Goal: Task Accomplishment & Management: Use online tool/utility

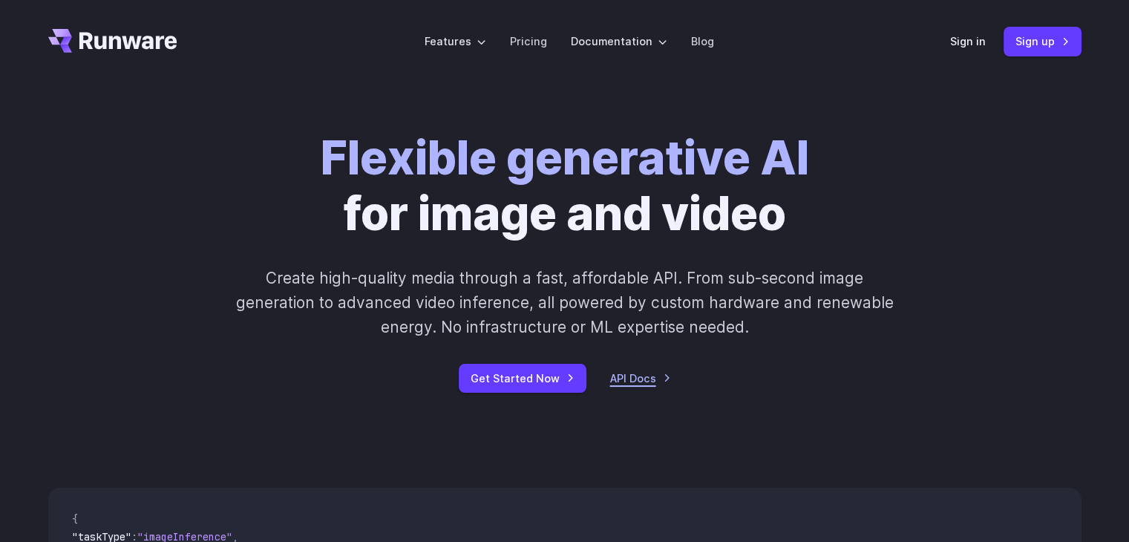
click at [652, 380] on link "API Docs" at bounding box center [640, 378] width 61 height 17
click at [522, 42] on link "Pricing" at bounding box center [528, 41] width 37 height 17
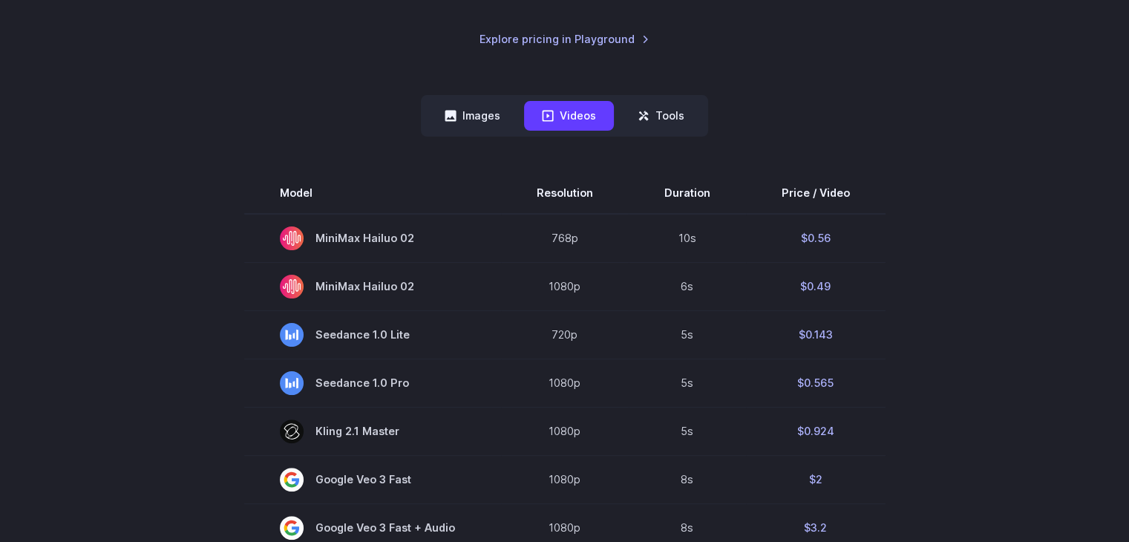
scroll to position [326, 0]
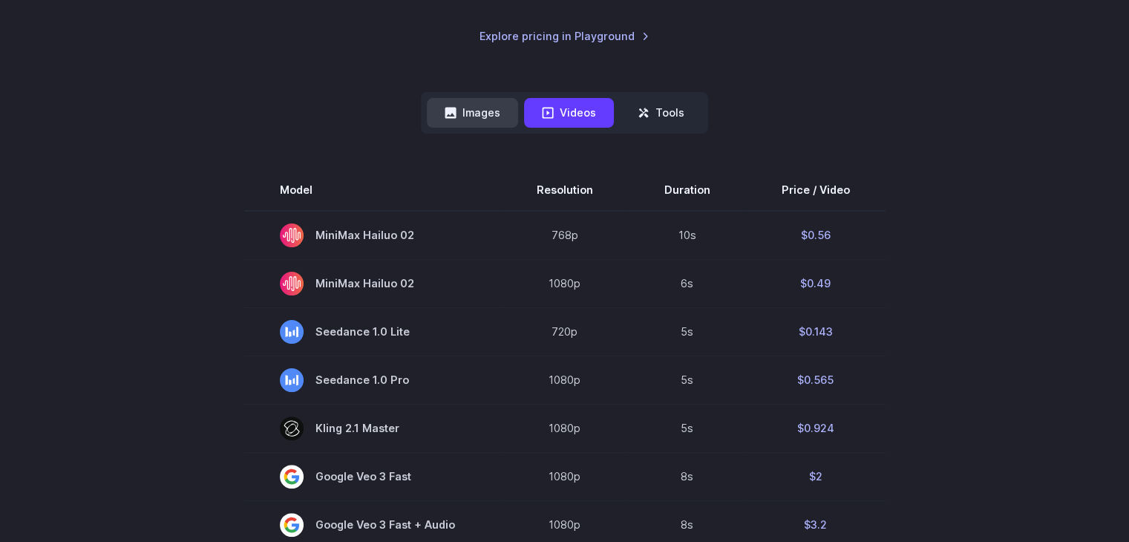
click at [482, 114] on button "Images" at bounding box center [472, 112] width 91 height 29
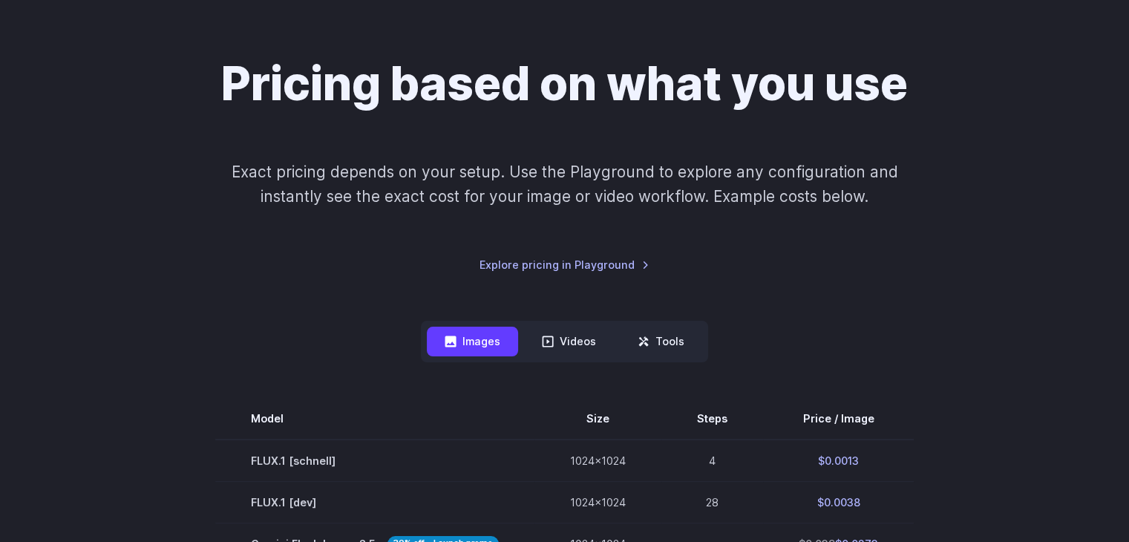
scroll to position [0, 0]
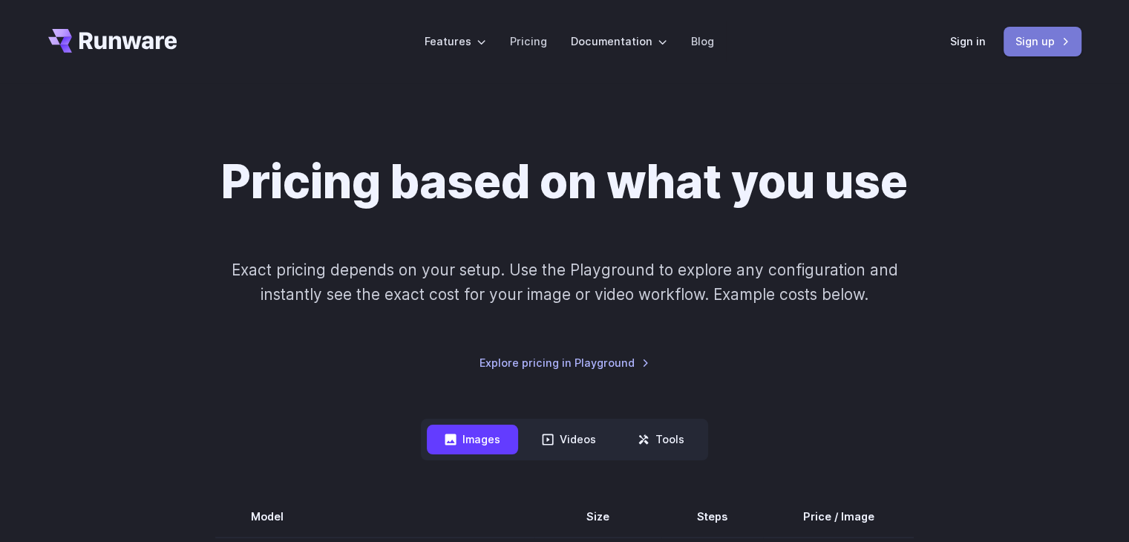
click at [1017, 47] on link "Sign up" at bounding box center [1042, 41] width 78 height 29
click at [956, 33] on link "Sign in" at bounding box center [968, 41] width 36 height 17
click at [1016, 39] on link "Sign up" at bounding box center [1042, 41] width 78 height 29
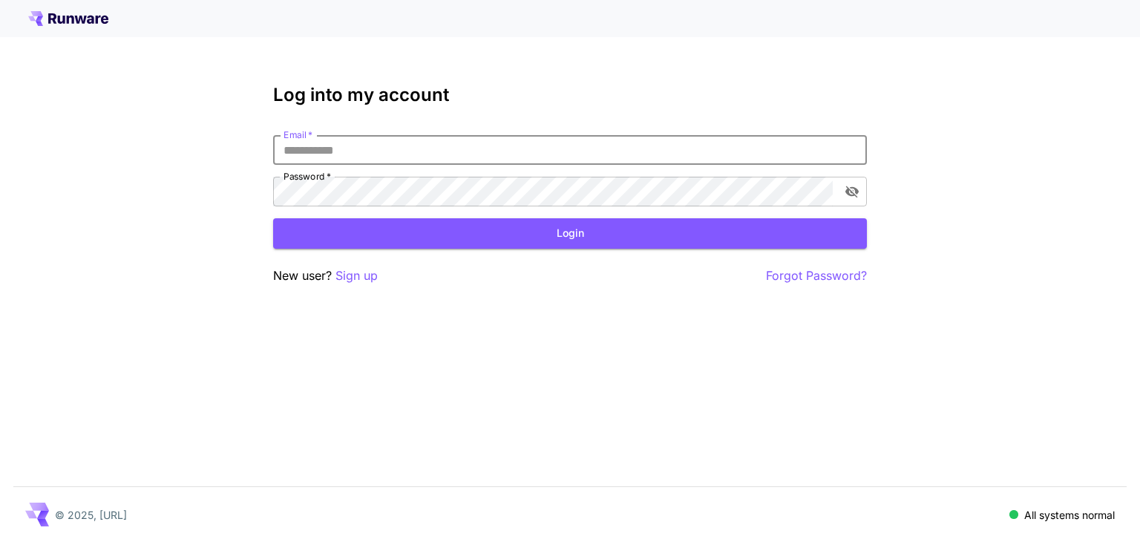
click at [594, 154] on input "Email   *" at bounding box center [570, 150] width 594 height 30
type input "**********"
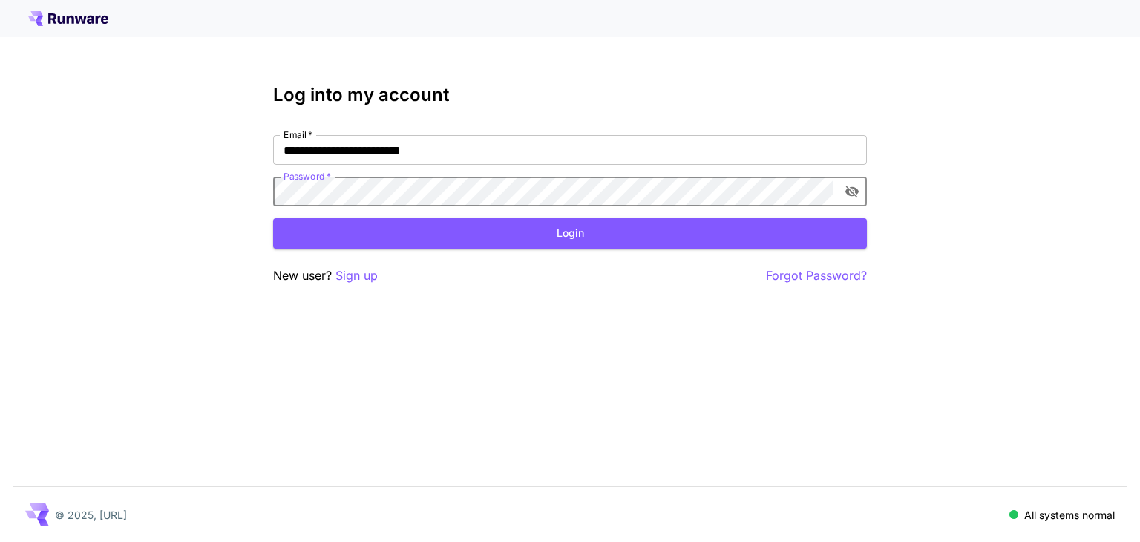
click button "Login" at bounding box center [570, 233] width 594 height 30
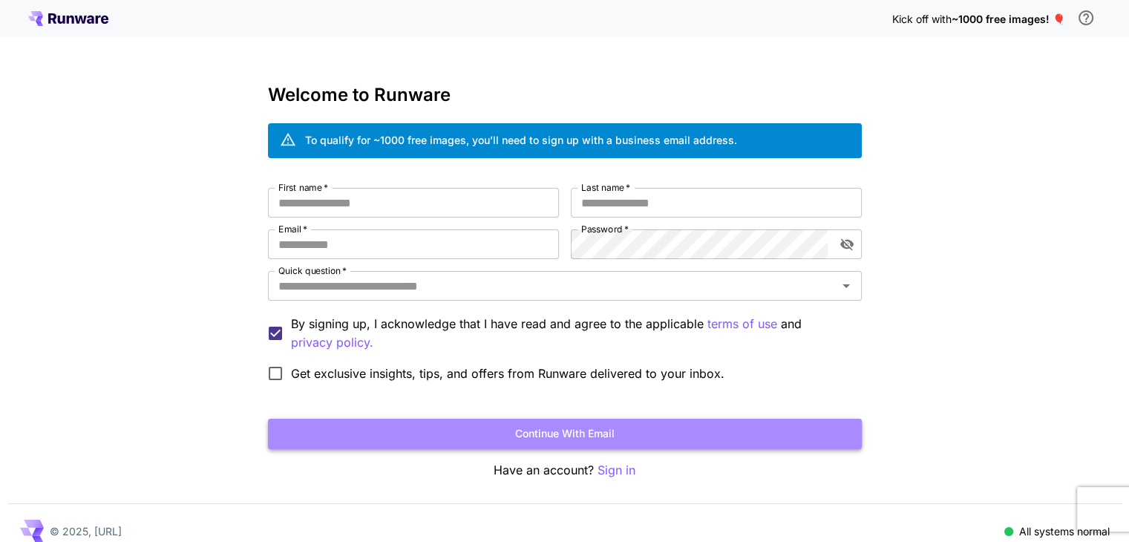
click at [611, 441] on button "Continue with email" at bounding box center [565, 434] width 594 height 30
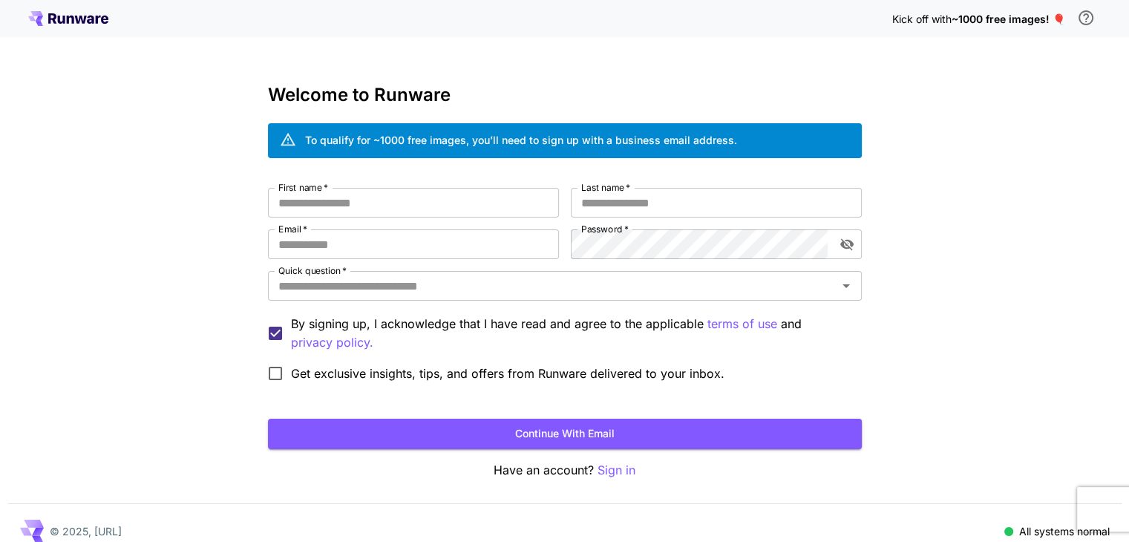
click at [552, 372] on span "Get exclusive insights, tips, and offers from Runware delivered to your inbox." at bounding box center [507, 373] width 433 height 18
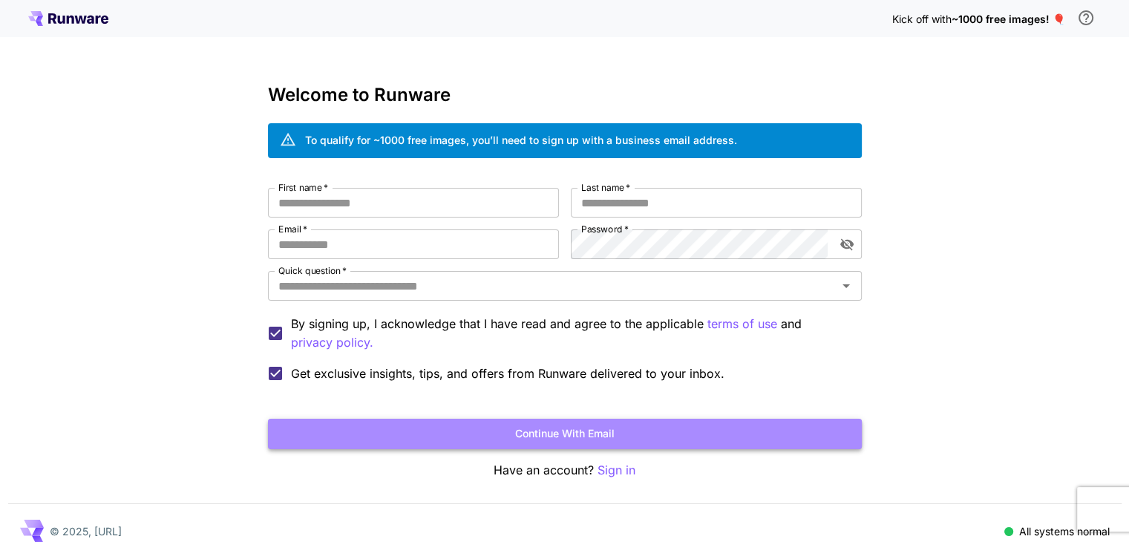
click at [560, 437] on button "Continue with email" at bounding box center [565, 434] width 594 height 30
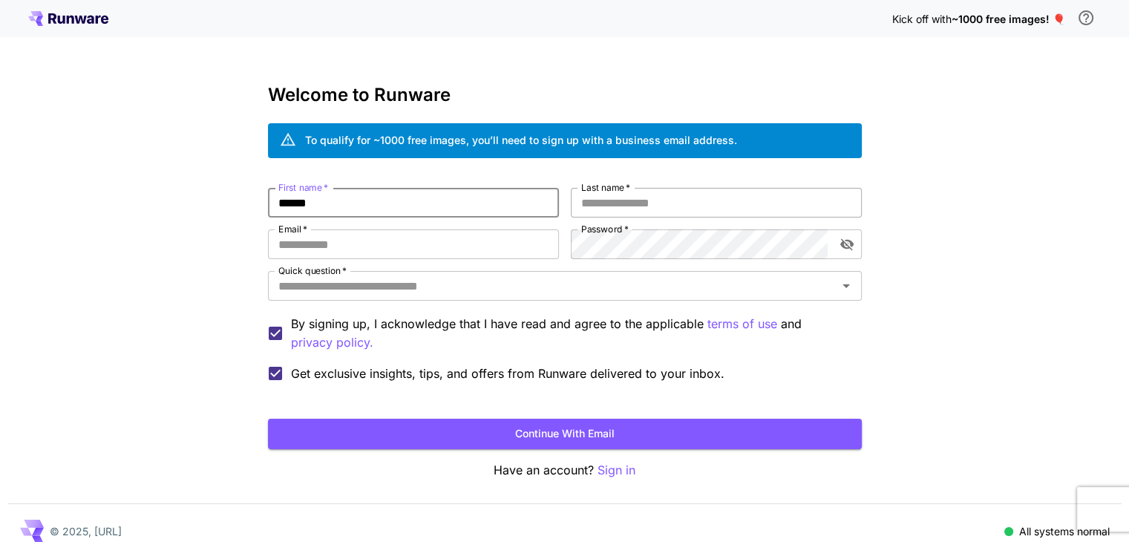
type input "******"
click at [631, 200] on input "Last name   *" at bounding box center [716, 203] width 291 height 30
type input "*********"
click at [419, 241] on input "Email   *" at bounding box center [413, 244] width 291 height 30
type input "**********"
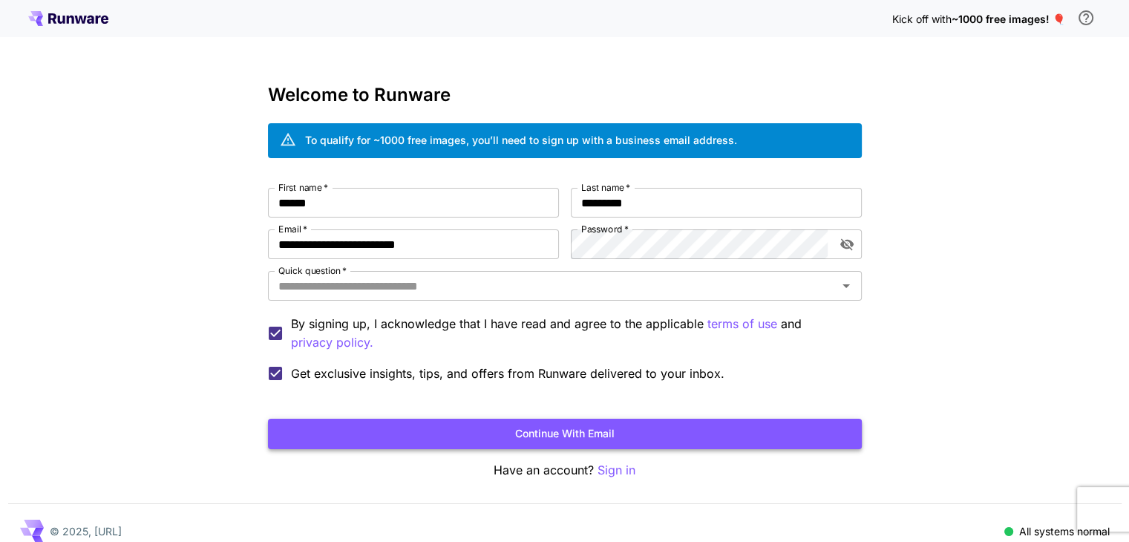
click at [537, 438] on button "Continue with email" at bounding box center [565, 434] width 594 height 30
click at [611, 297] on div "Quick question   *" at bounding box center [565, 286] width 594 height 30
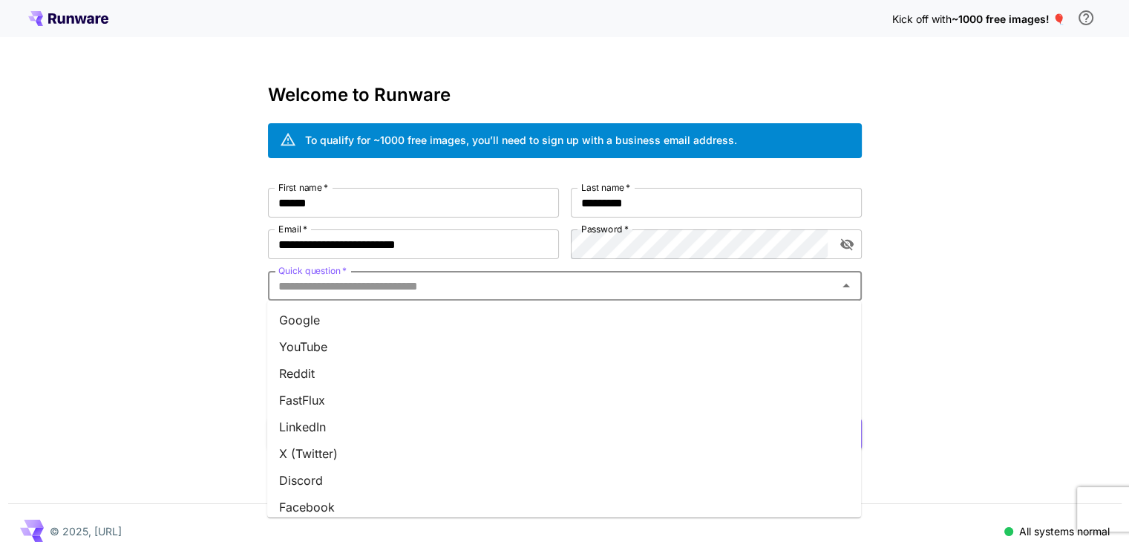
click at [479, 355] on li "YouTube" at bounding box center [564, 346] width 594 height 27
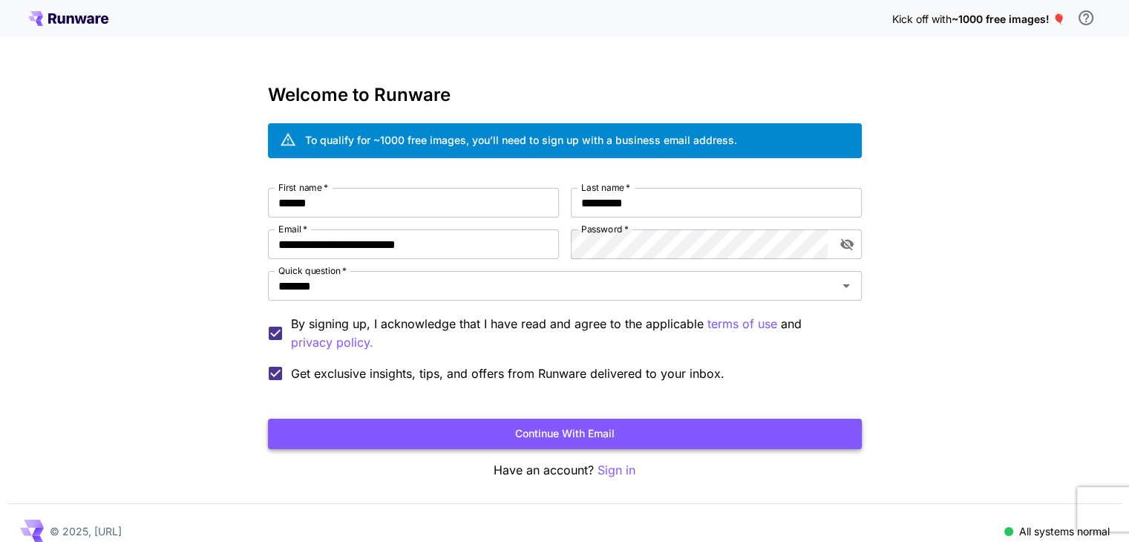
click at [552, 439] on button "Continue with email" at bounding box center [565, 434] width 594 height 30
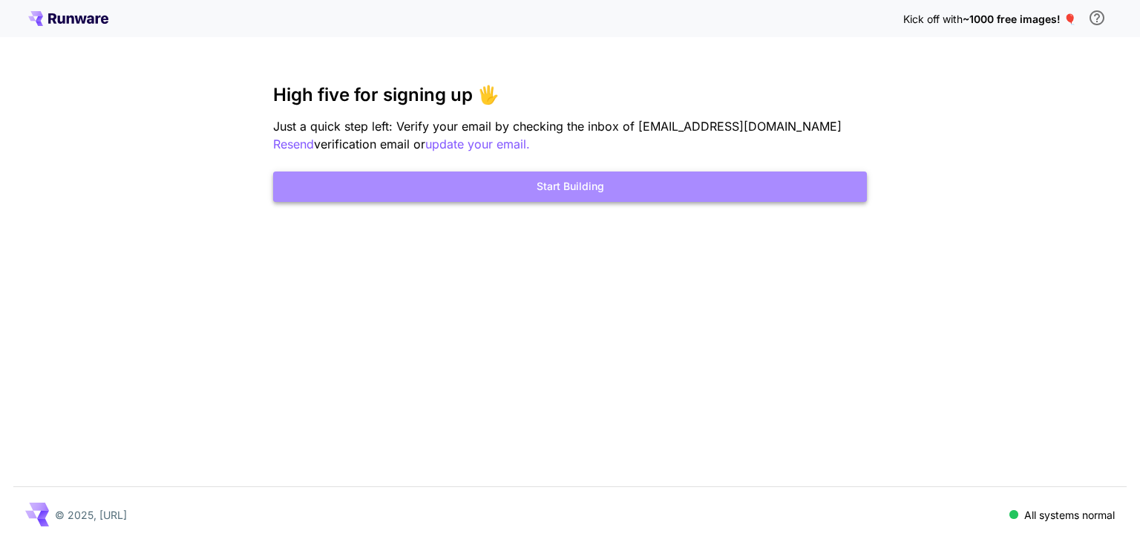
click at [747, 194] on button "Start Building" at bounding box center [570, 186] width 594 height 30
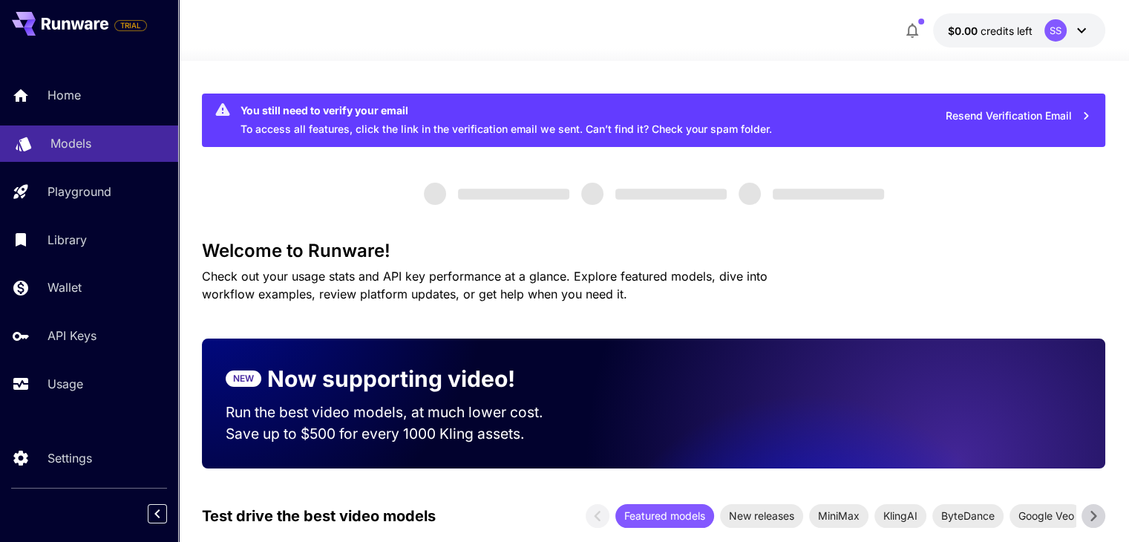
click at [101, 149] on div "Models" at bounding box center [108, 143] width 116 height 18
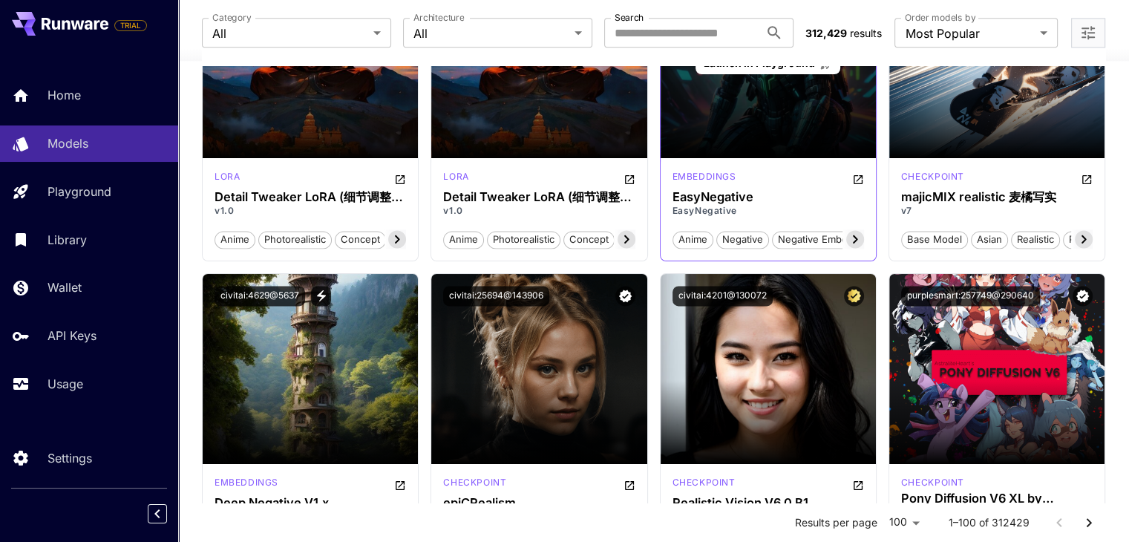
scroll to position [2029, 0]
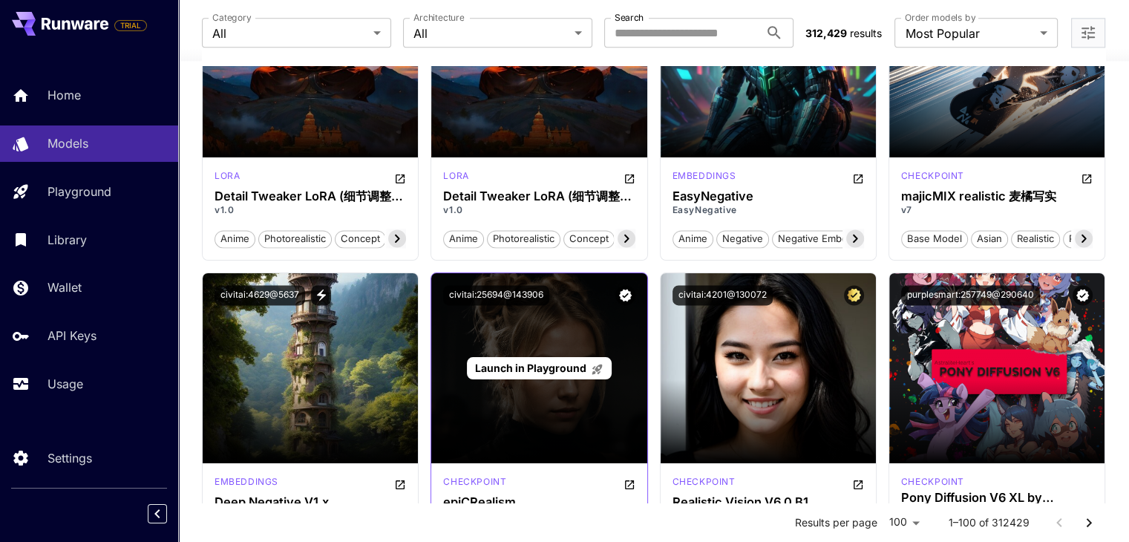
click at [593, 431] on div "Launch in Playground" at bounding box center [538, 368] width 215 height 190
drag, startPoint x: 593, startPoint y: 431, endPoint x: 554, endPoint y: 424, distance: 39.2
drag, startPoint x: 554, startPoint y: 424, endPoint x: 530, endPoint y: 361, distance: 68.4
click at [530, 361] on span "Launch in Playground" at bounding box center [530, 367] width 111 height 13
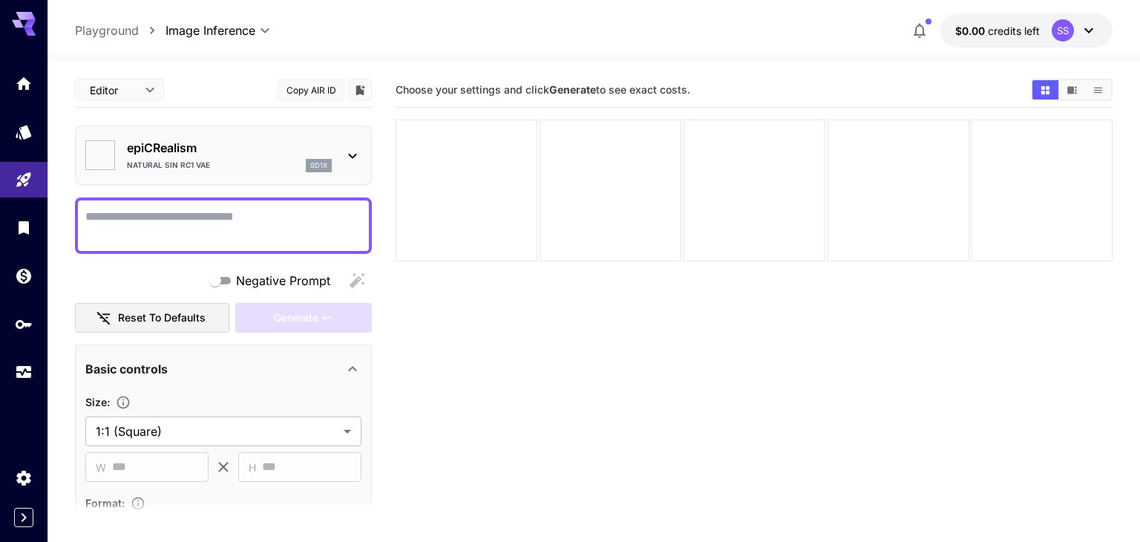
type input "*******"
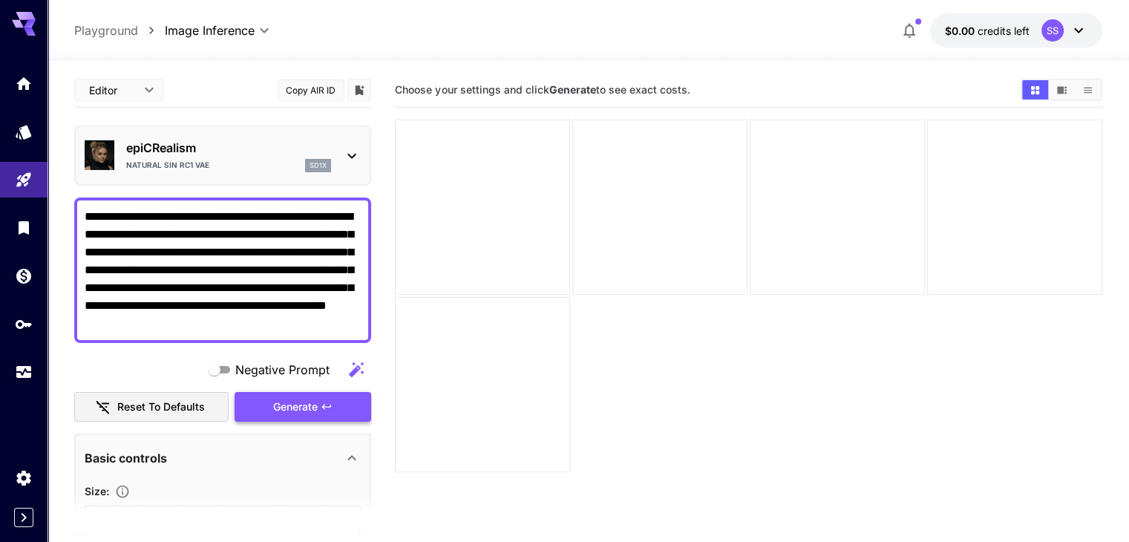
type textarea "**********"
click at [309, 401] on span "Generate" at bounding box center [295, 407] width 45 height 19
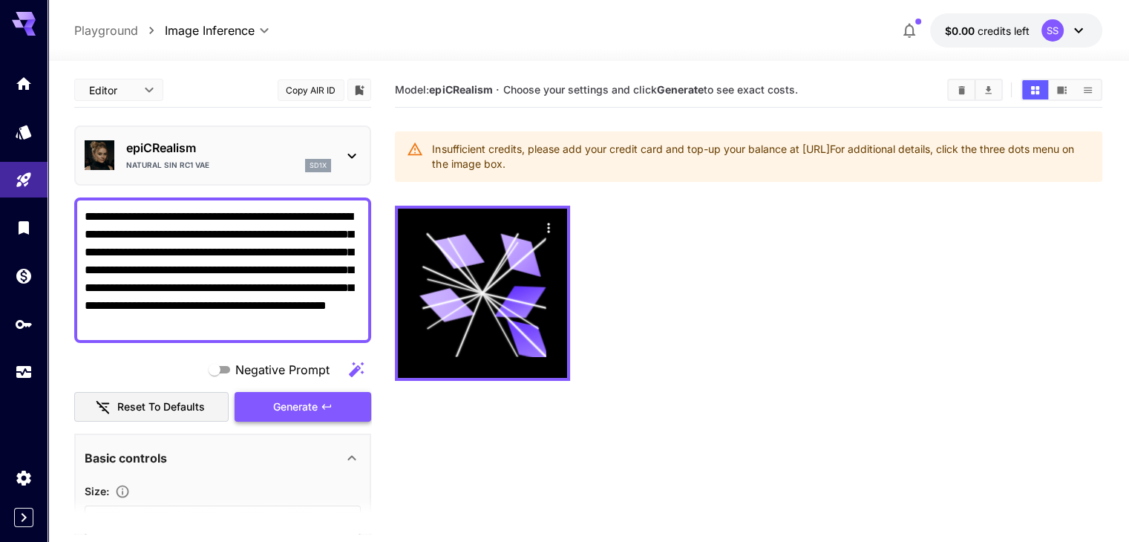
click at [318, 410] on span "Generate" at bounding box center [295, 407] width 45 height 19
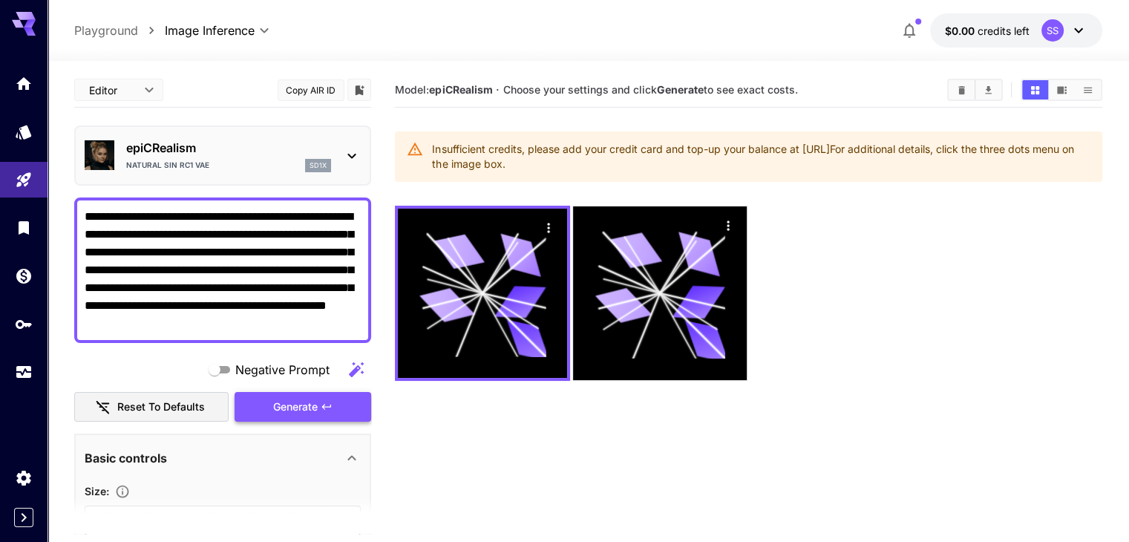
click at [318, 410] on span "Generate" at bounding box center [295, 407] width 45 height 19
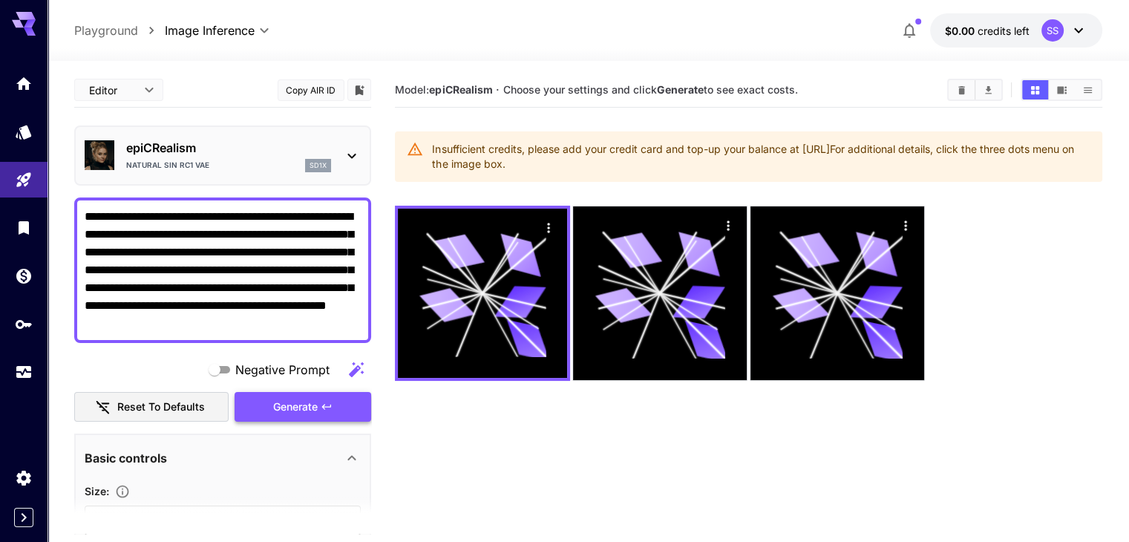
click at [318, 410] on span "Generate" at bounding box center [295, 407] width 45 height 19
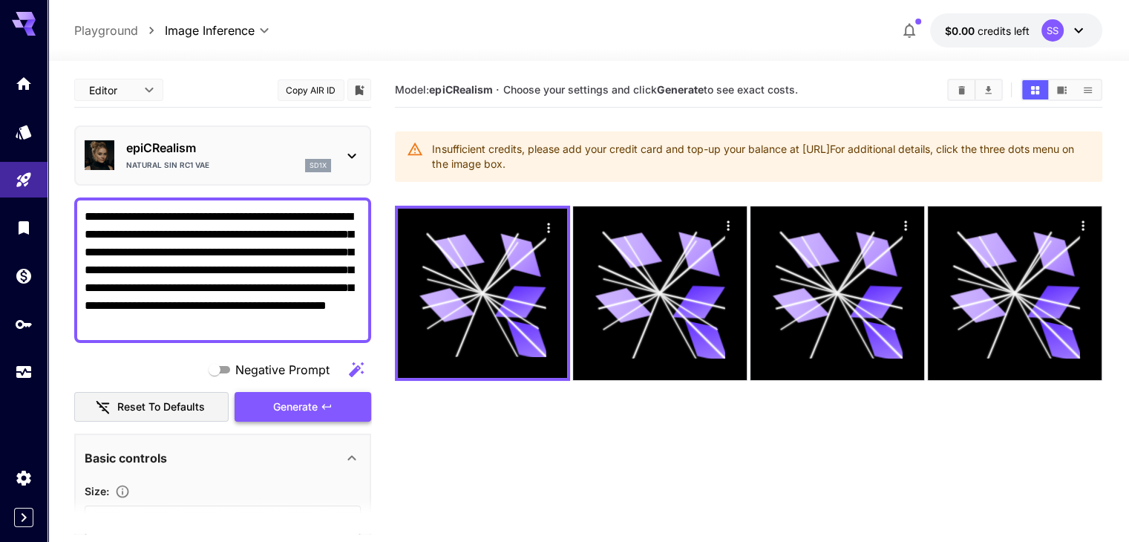
click at [318, 410] on span "Generate" at bounding box center [295, 407] width 45 height 19
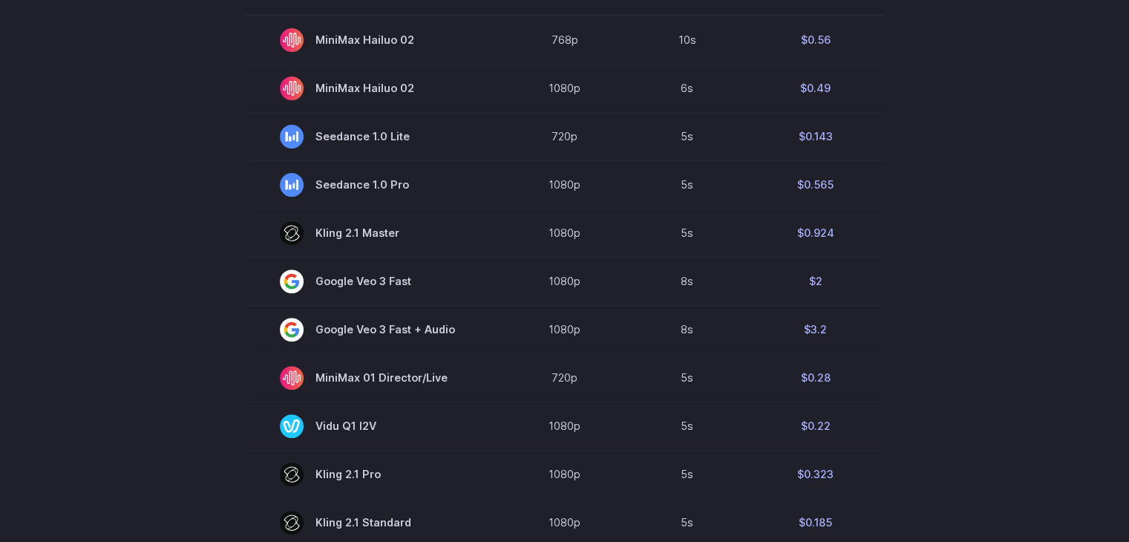
scroll to position [522, 0]
